Goal: Use online tool/utility: Utilize a website feature to perform a specific function

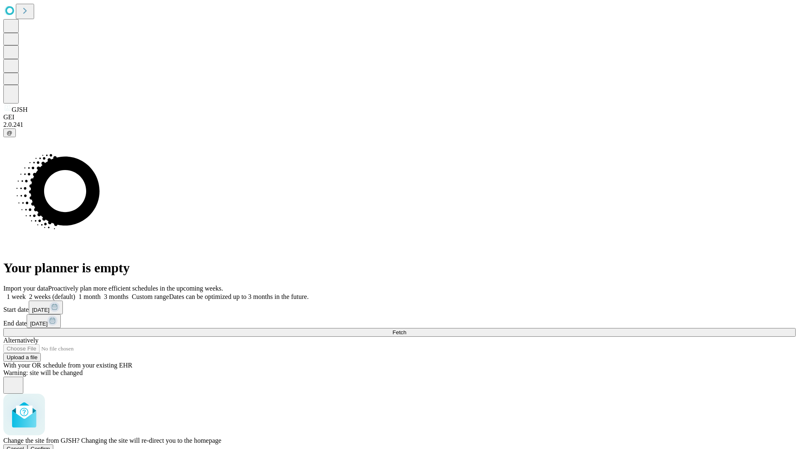
click at [50, 446] on span "Confirm" at bounding box center [41, 449] width 20 height 6
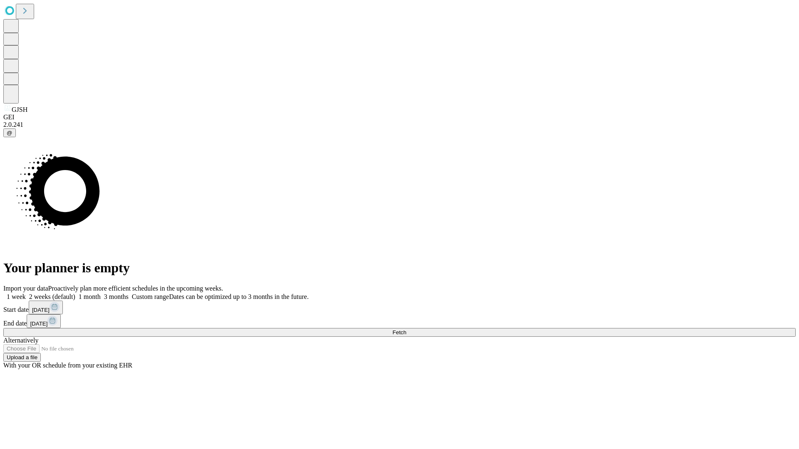
click at [26, 293] on label "1 week" at bounding box center [14, 296] width 22 height 7
click at [406, 329] on span "Fetch" at bounding box center [399, 332] width 14 height 6
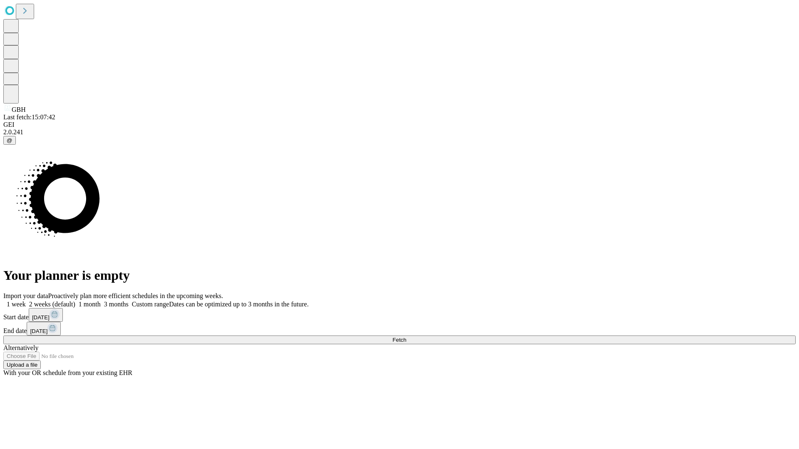
click at [26, 301] on label "1 week" at bounding box center [14, 304] width 22 height 7
click at [406, 337] on span "Fetch" at bounding box center [399, 340] width 14 height 6
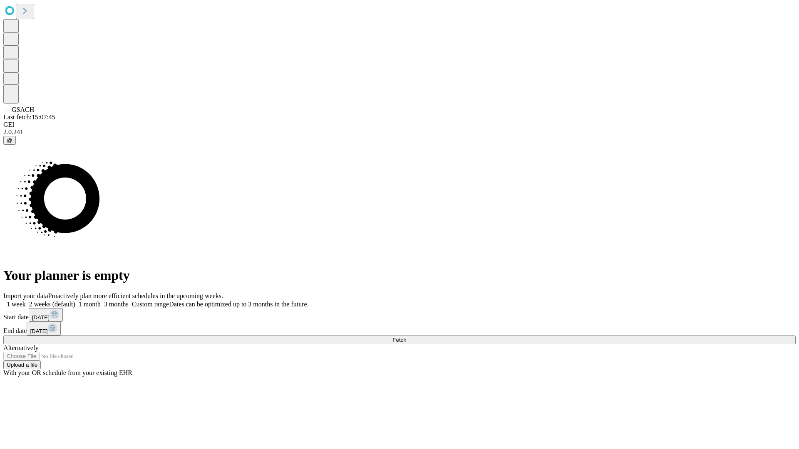
click at [26, 301] on label "1 week" at bounding box center [14, 304] width 22 height 7
click at [406, 337] on span "Fetch" at bounding box center [399, 340] width 14 height 6
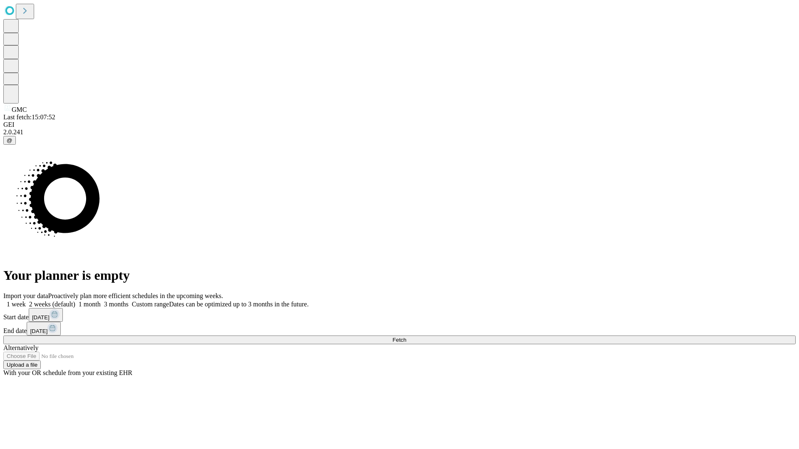
click at [26, 301] on label "1 week" at bounding box center [14, 304] width 22 height 7
click at [406, 337] on span "Fetch" at bounding box center [399, 340] width 14 height 6
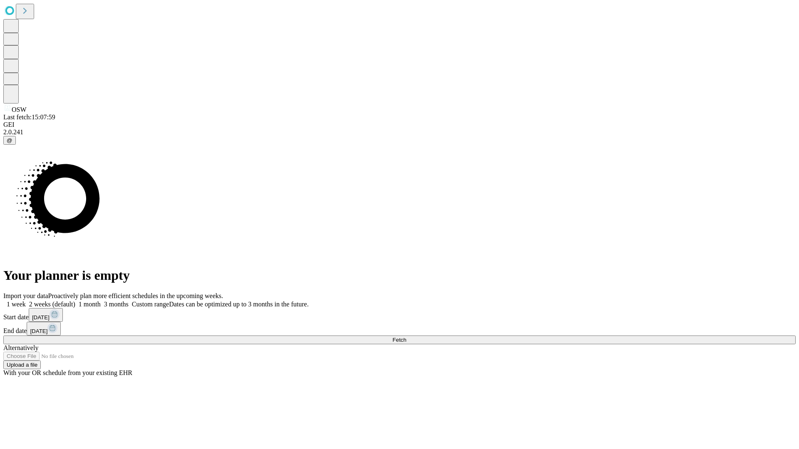
click at [26, 301] on label "1 week" at bounding box center [14, 304] width 22 height 7
click at [406, 337] on span "Fetch" at bounding box center [399, 340] width 14 height 6
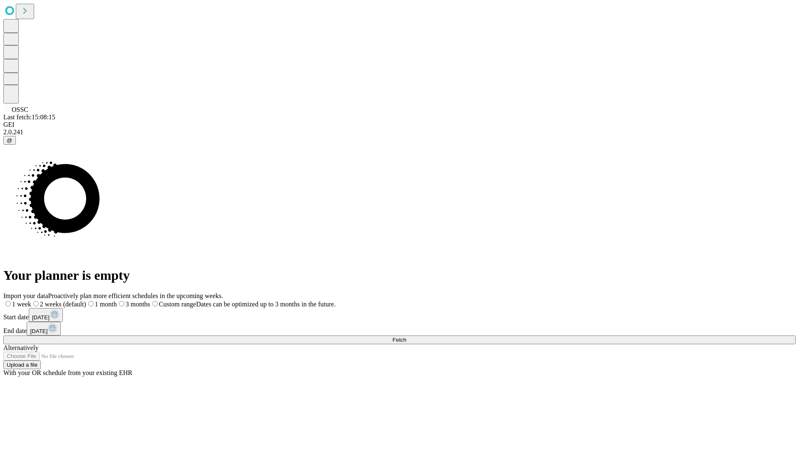
click at [31, 301] on label "1 week" at bounding box center [17, 304] width 28 height 7
click at [406, 337] on span "Fetch" at bounding box center [399, 340] width 14 height 6
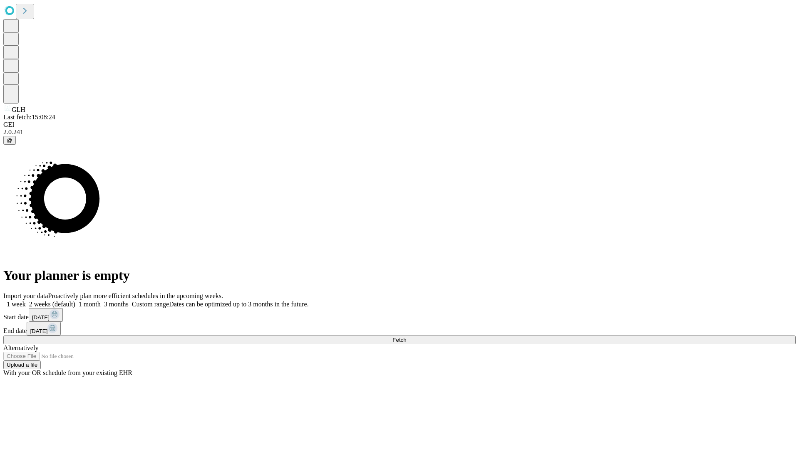
click at [26, 301] on label "1 week" at bounding box center [14, 304] width 22 height 7
click at [406, 337] on span "Fetch" at bounding box center [399, 340] width 14 height 6
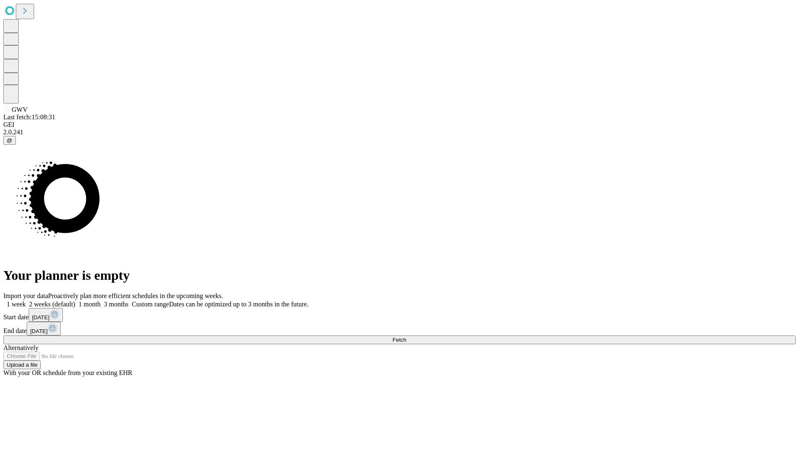
click at [26, 301] on label "1 week" at bounding box center [14, 304] width 22 height 7
click at [406, 337] on span "Fetch" at bounding box center [399, 340] width 14 height 6
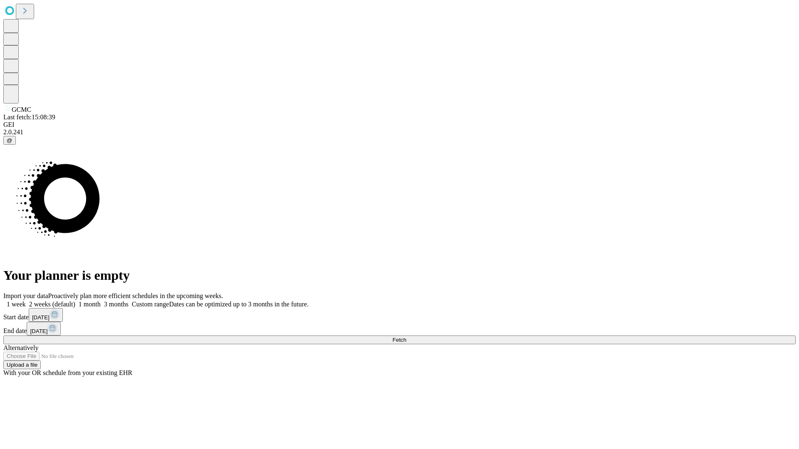
click at [406, 337] on span "Fetch" at bounding box center [399, 340] width 14 height 6
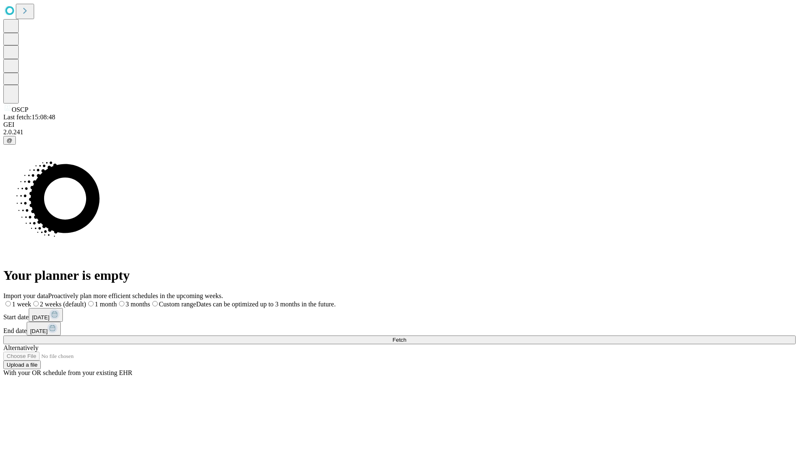
click at [31, 301] on label "1 week" at bounding box center [17, 304] width 28 height 7
click at [406, 337] on span "Fetch" at bounding box center [399, 340] width 14 height 6
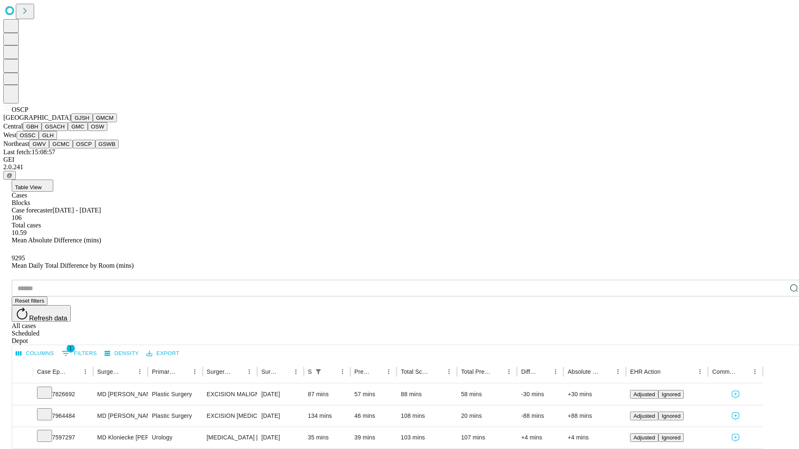
click at [95, 149] on button "GSWB" at bounding box center [107, 144] width 24 height 9
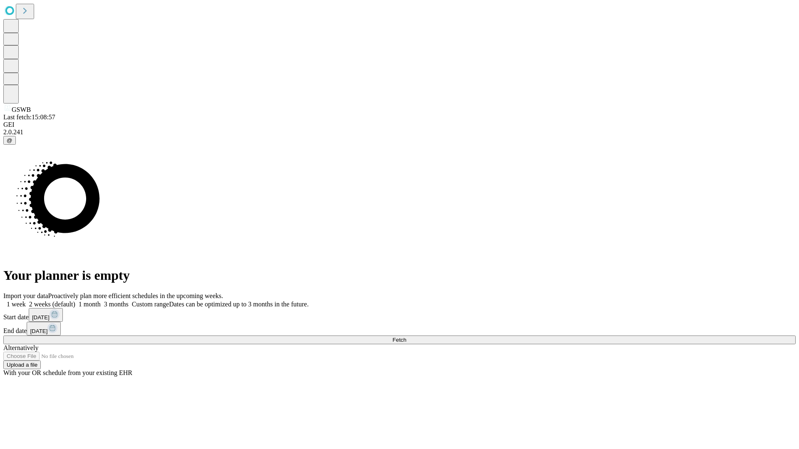
click at [26, 301] on label "1 week" at bounding box center [14, 304] width 22 height 7
click at [406, 337] on span "Fetch" at bounding box center [399, 340] width 14 height 6
